Goal: Task Accomplishment & Management: Use online tool/utility

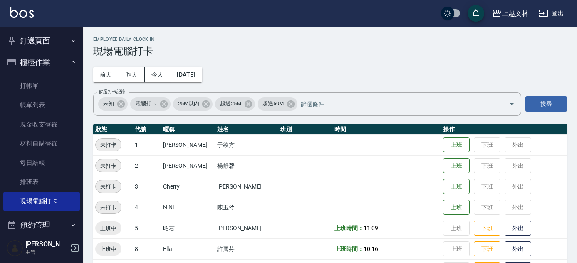
scroll to position [201, 0]
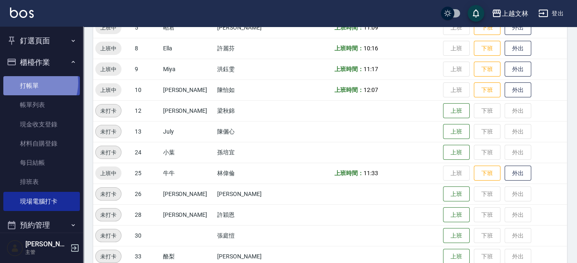
click at [31, 83] on link "打帳單" at bounding box center [41, 85] width 77 height 19
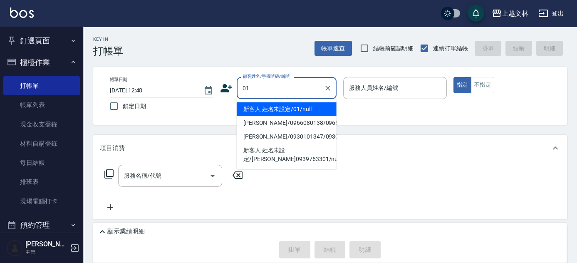
type input "新客人 姓名未設定/01/null"
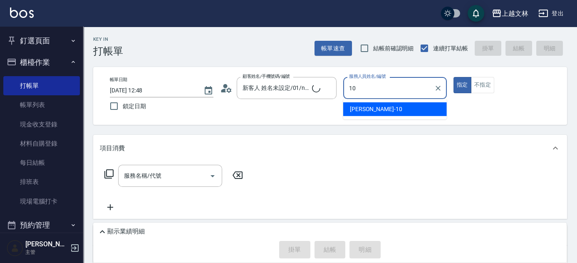
type input "[PERSON_NAME]-10"
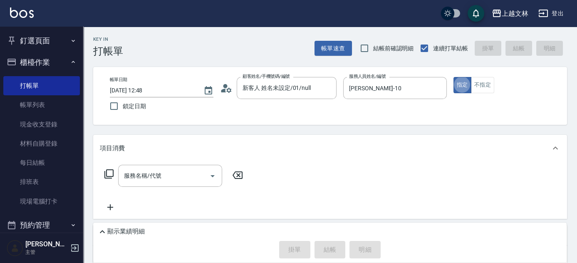
type button "true"
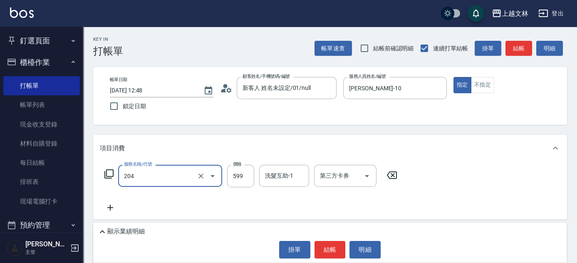
type input "A級洗+剪(204)"
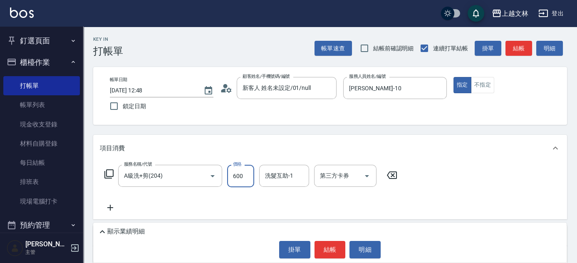
type input "600"
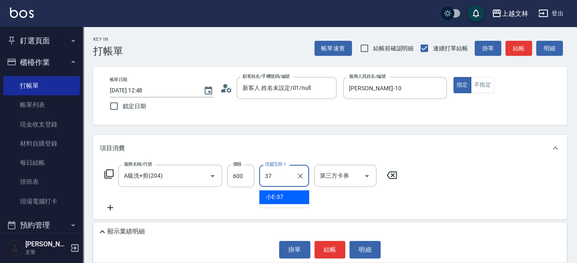
type input "小E-37"
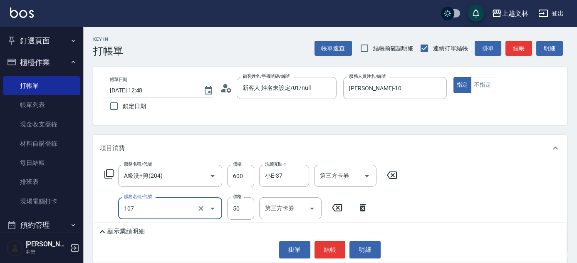
type input "精油(107)"
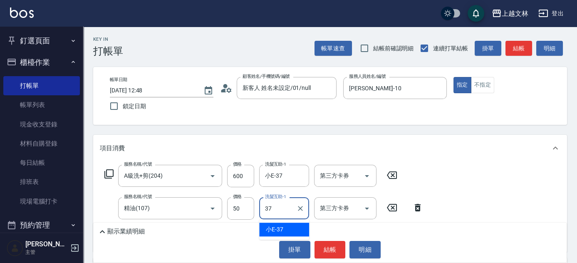
type input "小E-37"
